Goal: Book appointment/travel/reservation

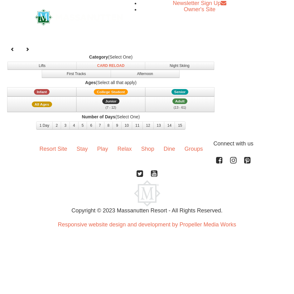
select select "9"
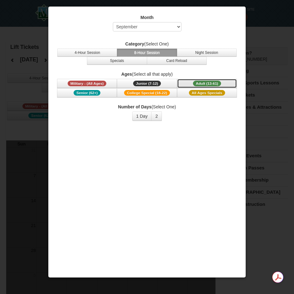
click at [216, 80] on button "Adult (13-61) (13 - 61)" at bounding box center [207, 83] width 60 height 9
click at [157, 116] on button "2" at bounding box center [156, 116] width 11 height 9
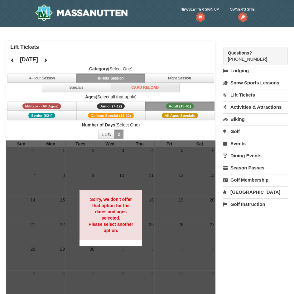
scroll to position [31, 0]
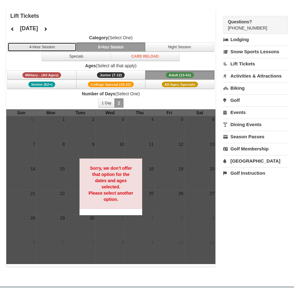
click at [62, 46] on button "4-Hour Session" at bounding box center [41, 46] width 69 height 9
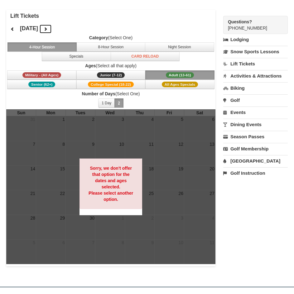
click at [48, 28] on icon at bounding box center [45, 29] width 4 height 4
click at [52, 29] on button at bounding box center [45, 28] width 12 height 9
click at [48, 30] on icon at bounding box center [45, 29] width 4 height 4
click at [99, 48] on button "8-Hour Session" at bounding box center [110, 46] width 69 height 9
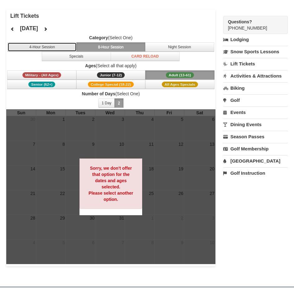
click at [56, 46] on button "4-Hour Session" at bounding box center [41, 46] width 69 height 9
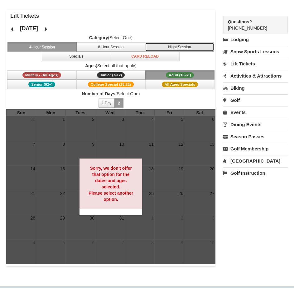
click at [178, 46] on button "Night Session" at bounding box center [179, 46] width 69 height 9
click at [56, 44] on button "4-Hour Session" at bounding box center [41, 46] width 69 height 9
click at [48, 30] on icon at bounding box center [45, 29] width 4 height 4
click at [123, 23] on div "January 2026 Category (Select One) 4-Hour Session 8-Hour Session Night Session …" at bounding box center [110, 65] width 209 height 87
click at [188, 133] on div at bounding box center [110, 186] width 209 height 155
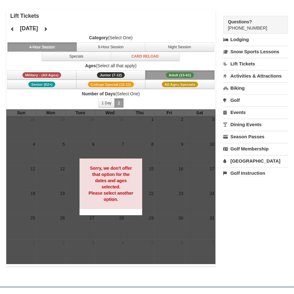
click at [183, 99] on span "Number of Days (Select One) 1 Day 2 3 4 5 6 7 8 9 10 11 12 13 14 15" at bounding box center [110, 100] width 209 height 19
click at [182, 99] on span "Number of Days (Select One) 1 Day 2 3 4 5 6 7 8 9 10 11 12 13 14 15" at bounding box center [110, 100] width 209 height 19
click at [177, 73] on span "Adult (13-61)" at bounding box center [180, 75] width 28 height 6
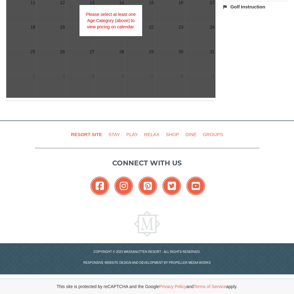
scroll to position [42, 0]
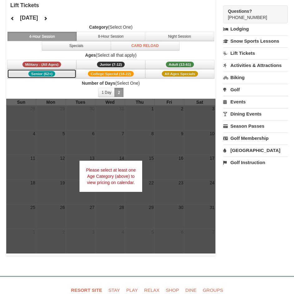
drag, startPoint x: 50, startPoint y: 73, endPoint x: 152, endPoint y: 59, distance: 102.2
click at [152, 59] on span "Ages (Select all that apply) Military - (All Ages) Junior (7-12) (7 - 12) Adult…" at bounding box center [110, 65] width 209 height 26
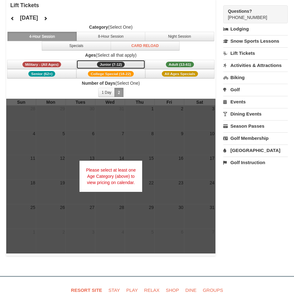
click at [128, 65] on button "Junior (7-12) (7 - 12)" at bounding box center [110, 64] width 69 height 9
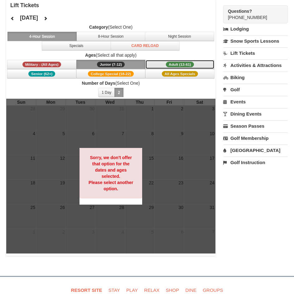
click at [173, 62] on span "Adult (13-61)" at bounding box center [180, 65] width 28 height 6
click at [125, 73] on span "College Special (18-22)" at bounding box center [111, 74] width 46 height 6
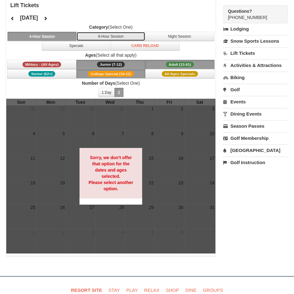
click at [127, 36] on button "8-Hour Session" at bounding box center [110, 36] width 69 height 9
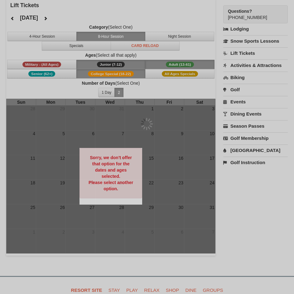
click at [167, 35] on div at bounding box center [147, 147] width 294 height 294
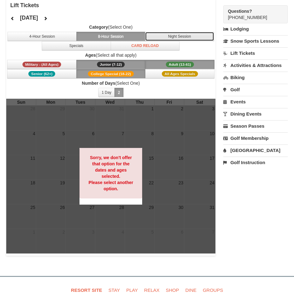
click at [167, 36] on button "Night Session" at bounding box center [179, 36] width 69 height 9
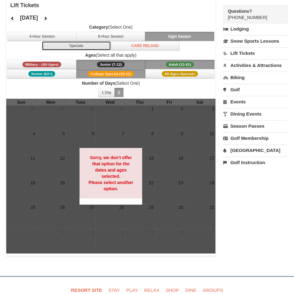
click at [87, 49] on button "Specials" at bounding box center [76, 45] width 69 height 9
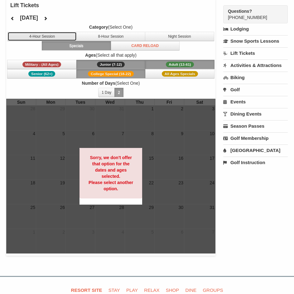
click at [64, 36] on button "4-Hour Session" at bounding box center [41, 36] width 69 height 9
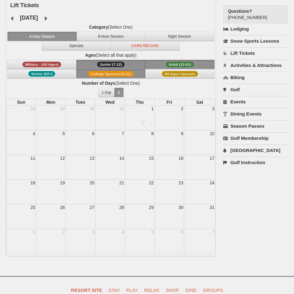
click at [63, 36] on div at bounding box center [147, 147] width 294 height 294
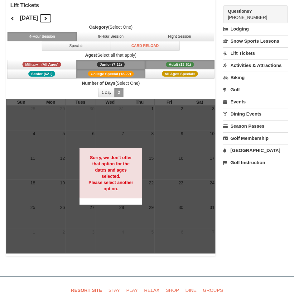
click at [48, 18] on icon at bounding box center [45, 18] width 4 height 4
click at [111, 88] on button "1 Day" at bounding box center [106, 92] width 17 height 9
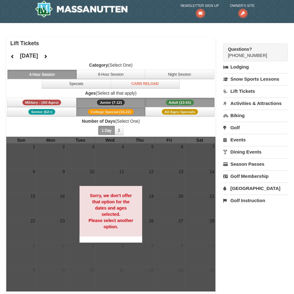
scroll to position [0, 0]
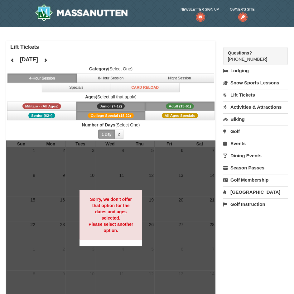
click at [254, 99] on link "Lift Tickets" at bounding box center [255, 95] width 64 height 12
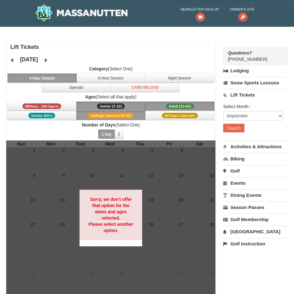
click at [250, 96] on link "Lift Tickets" at bounding box center [255, 95] width 64 height 12
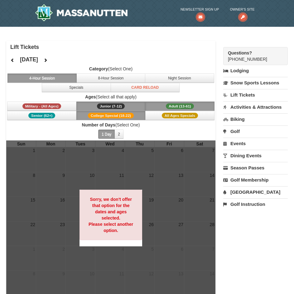
click at [252, 95] on link "Lift Tickets" at bounding box center [255, 95] width 64 height 12
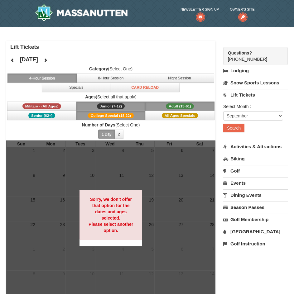
click at [250, 94] on link "Lift Tickets" at bounding box center [255, 95] width 64 height 12
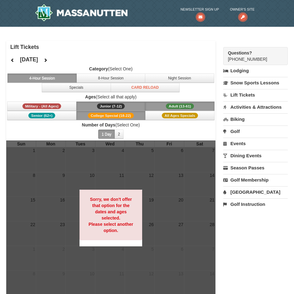
click at [250, 95] on link "Lift Tickets" at bounding box center [255, 95] width 64 height 12
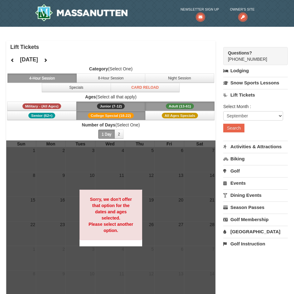
click at [252, 121] on div "Select Month : Please format dates MM/DD/YYYY September October November Decemb…" at bounding box center [255, 121] width 64 height 40
click at [251, 114] on select "September October November December January February March April May June July …" at bounding box center [253, 115] width 60 height 9
select select "2"
click at [223, 111] on select "September October November December January February March April May June July …" at bounding box center [253, 115] width 60 height 9
click at [239, 122] on div "Select Month : Please format dates MM/DD/YYYY September October November Decemb…" at bounding box center [255, 121] width 64 height 40
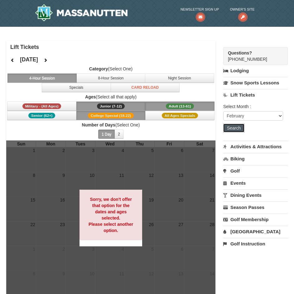
click at [237, 126] on button "Search" at bounding box center [233, 128] width 21 height 9
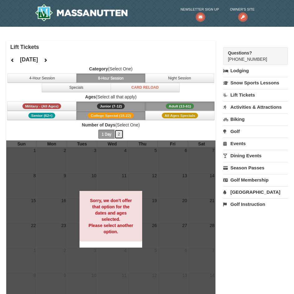
click at [121, 134] on button "2" at bounding box center [118, 134] width 9 height 9
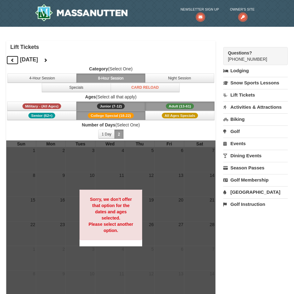
click at [15, 58] on button at bounding box center [12, 59] width 12 height 9
click at [48, 60] on icon at bounding box center [45, 60] width 4 height 4
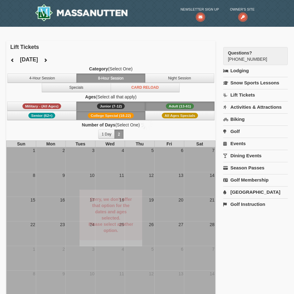
click at [63, 60] on div at bounding box center [147, 147] width 294 height 294
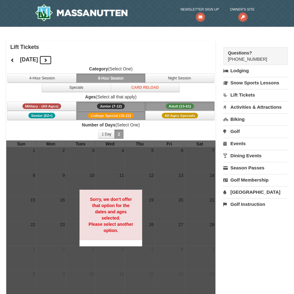
click at [48, 60] on icon at bounding box center [45, 60] width 4 height 4
